Goal: Navigation & Orientation: Find specific page/section

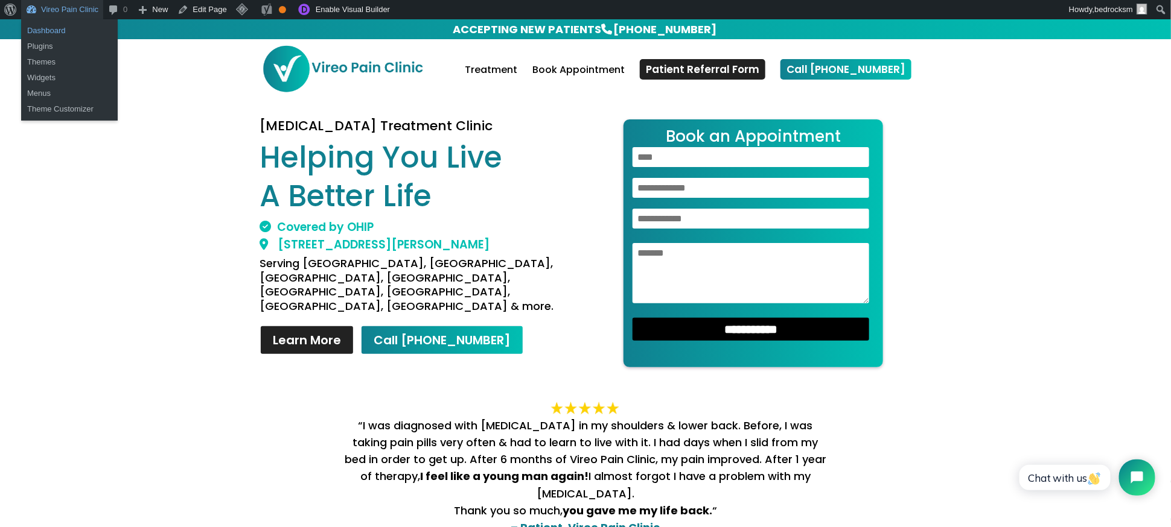
click at [46, 27] on link "Dashboard" at bounding box center [69, 31] width 97 height 16
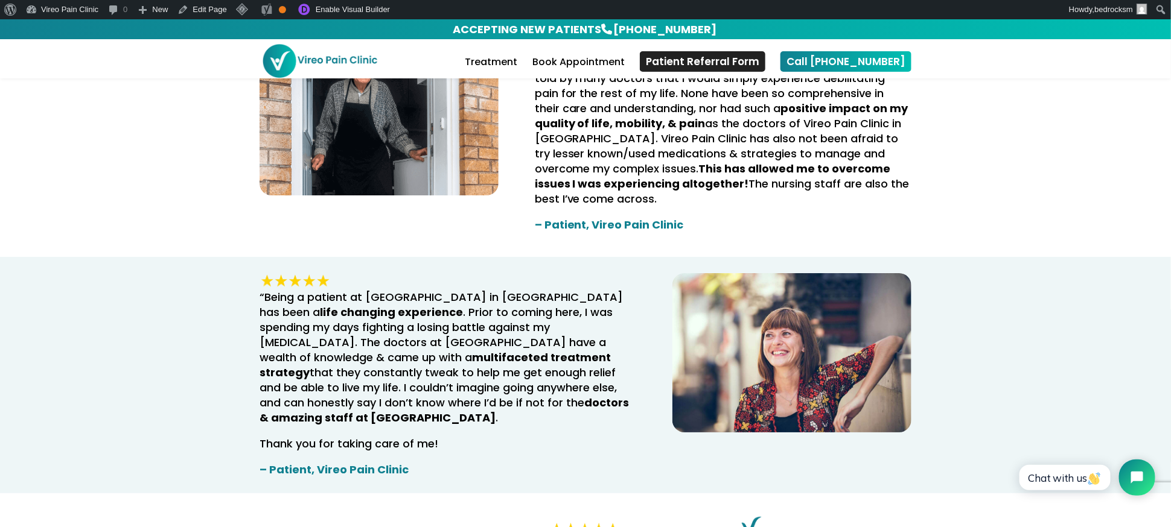
scroll to position [1442, 0]
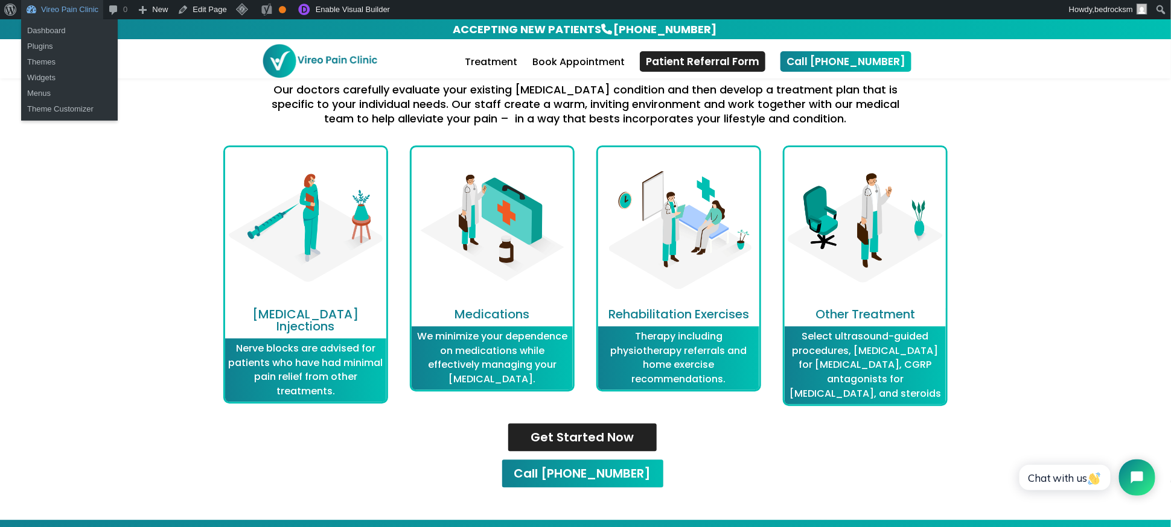
click at [78, 18] on link "Vireo Pain Clinic" at bounding box center [62, 9] width 82 height 19
click at [73, 24] on link "Dashboard" at bounding box center [69, 31] width 97 height 16
